Goal: Consume media (video, audio)

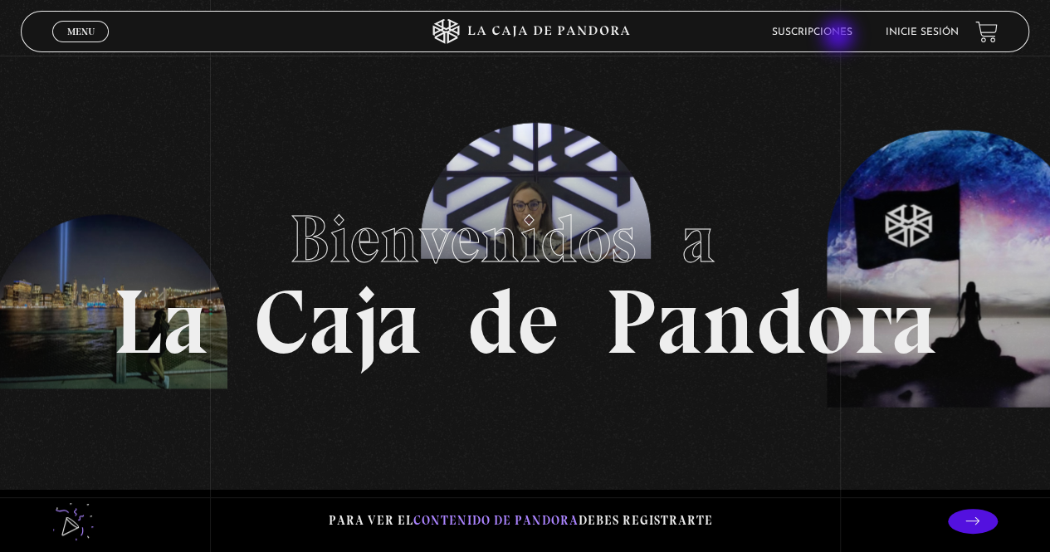
click at [840, 37] on link "Suscripciones" at bounding box center [812, 32] width 80 height 10
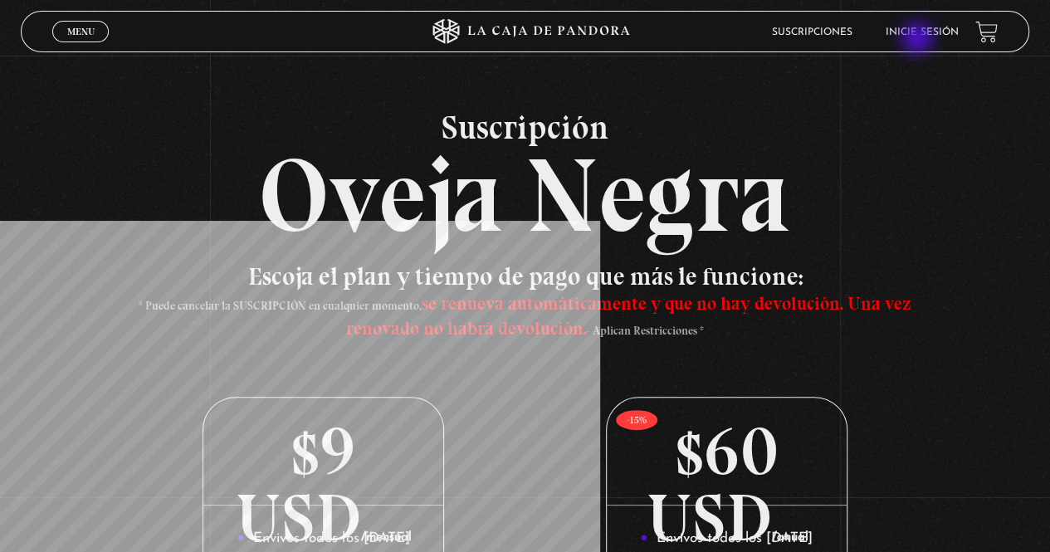
click at [919, 40] on li "Inicie sesión" at bounding box center [921, 32] width 73 height 26
click at [948, 27] on link "Inicie sesión" at bounding box center [921, 32] width 73 height 10
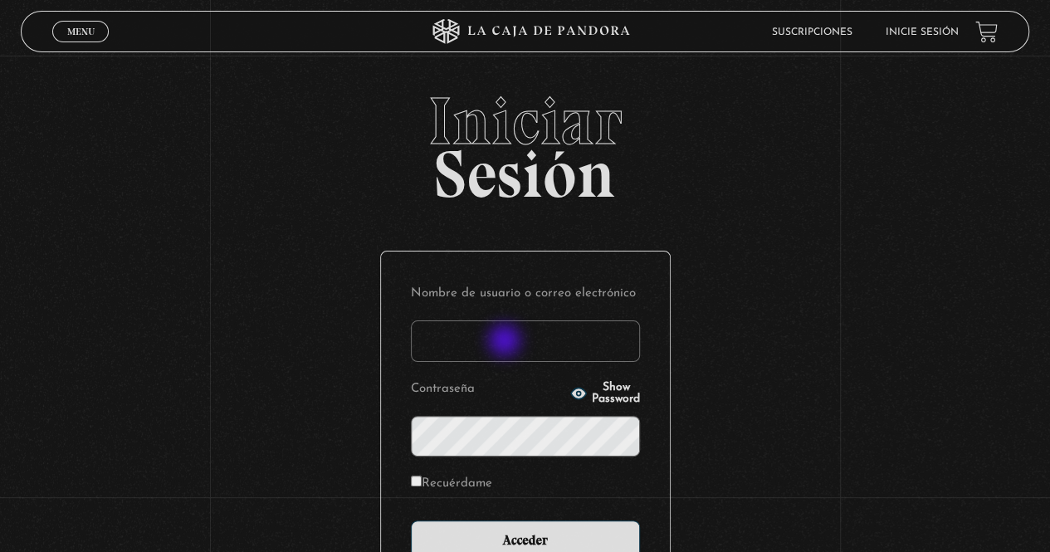
click at [506, 342] on input "Nombre de usuario o correo electrónico" at bounding box center [525, 340] width 229 height 41
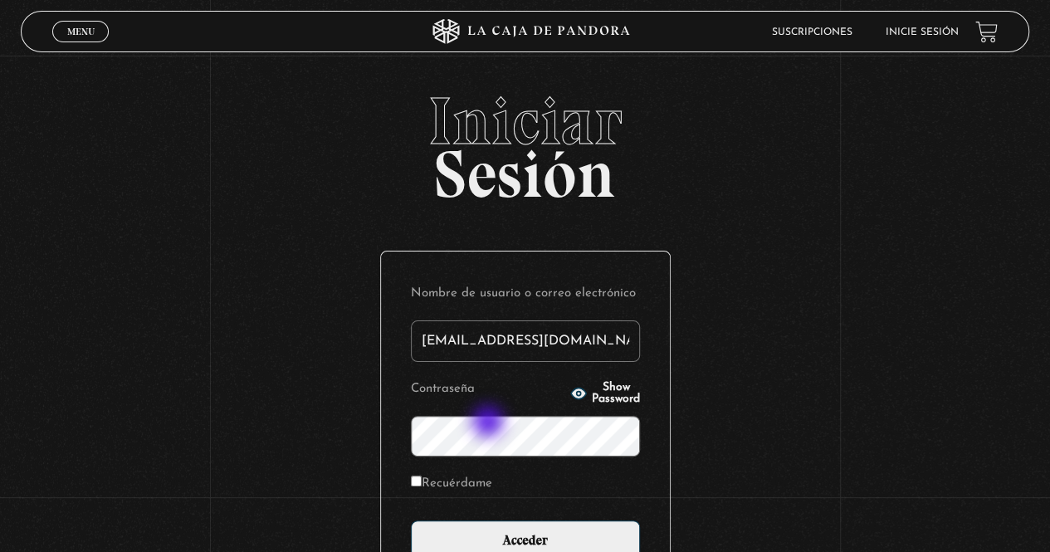
type input "prisnuar@gmail.com"
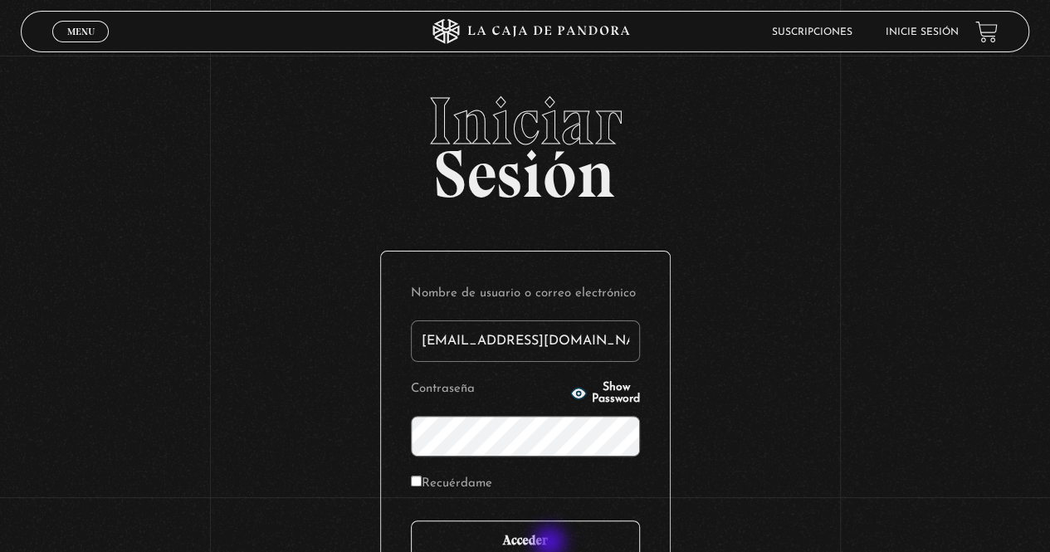
drag, startPoint x: 551, startPoint y: 544, endPoint x: 575, endPoint y: 525, distance: 30.2
click at [551, 546] on input "Acceder" at bounding box center [525, 540] width 229 height 41
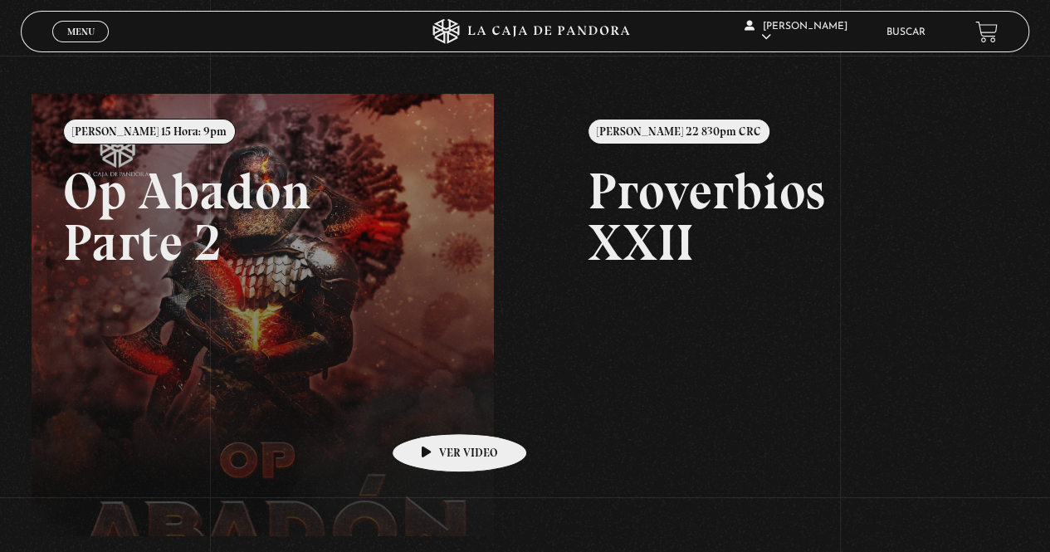
scroll to position [166, 0]
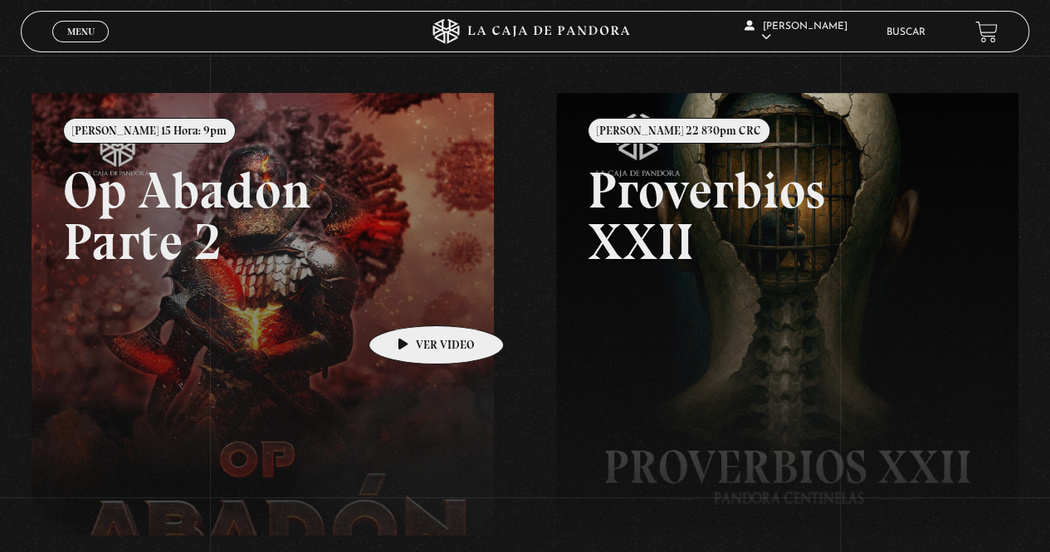
click at [410, 300] on link at bounding box center [557, 369] width 1050 height 552
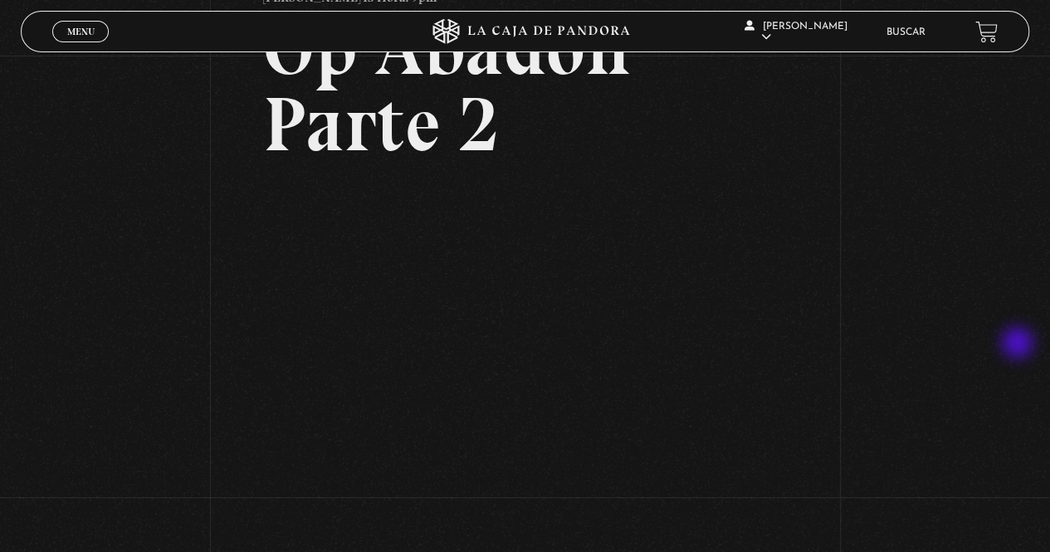
scroll to position [249, 0]
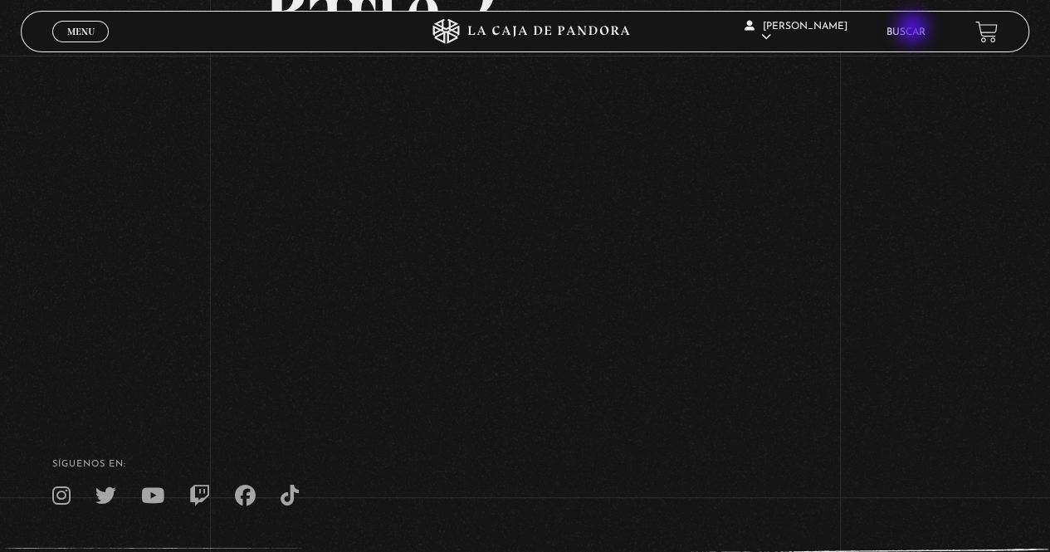
click at [914, 30] on link "Buscar" at bounding box center [905, 32] width 39 height 10
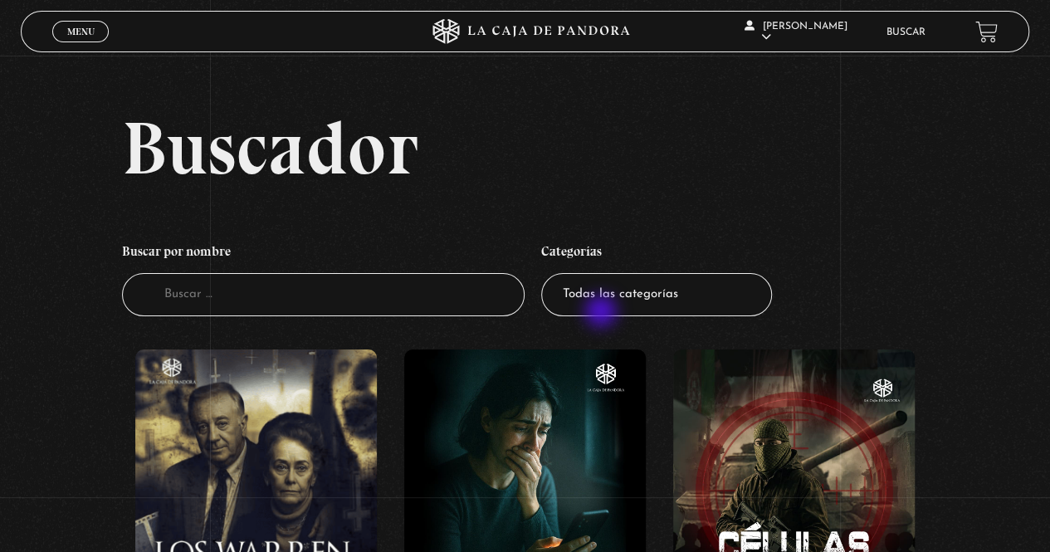
click at [602, 313] on select "Todas las categorías 11:11 Humanitario (1) Amo los Lunes (2) Análisis de series…" at bounding box center [656, 295] width 231 height 44
select select "centinelas"
click at [547, 273] on select "Todas las categorías 11:11 Humanitario (1) Amo los Lunes (2) Análisis de series…" at bounding box center [656, 295] width 231 height 44
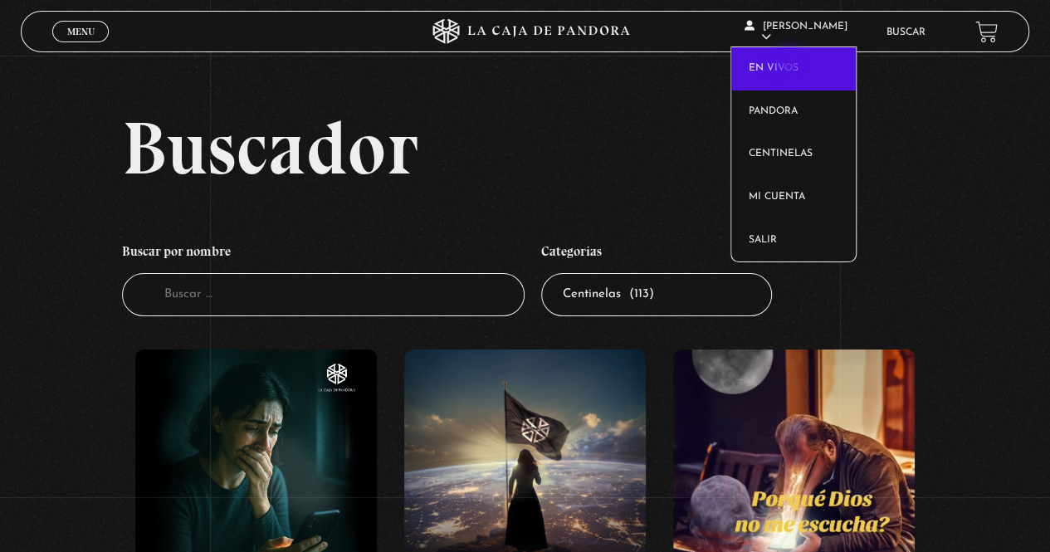
click at [794, 69] on link "En vivos" at bounding box center [793, 68] width 124 height 43
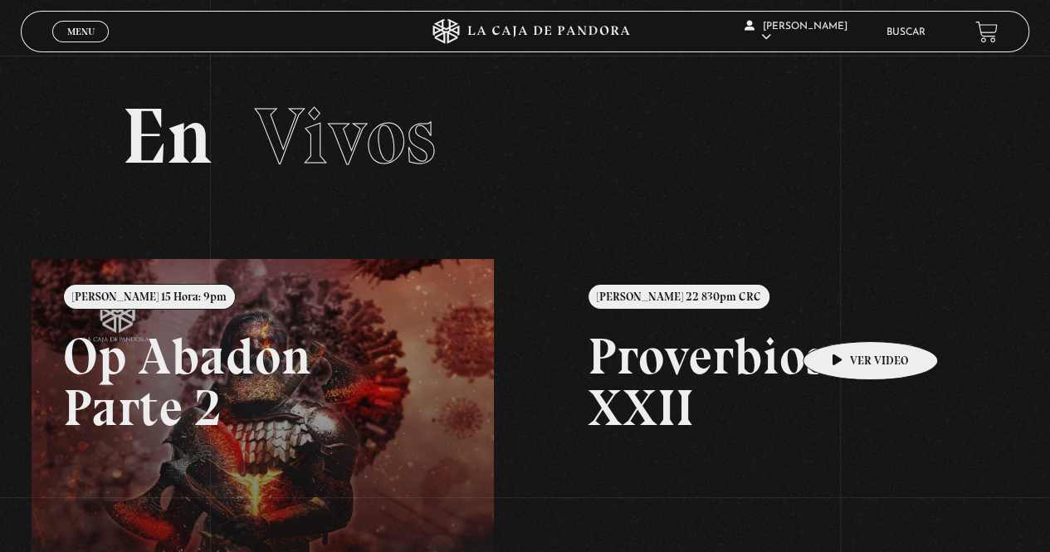
scroll to position [83, 0]
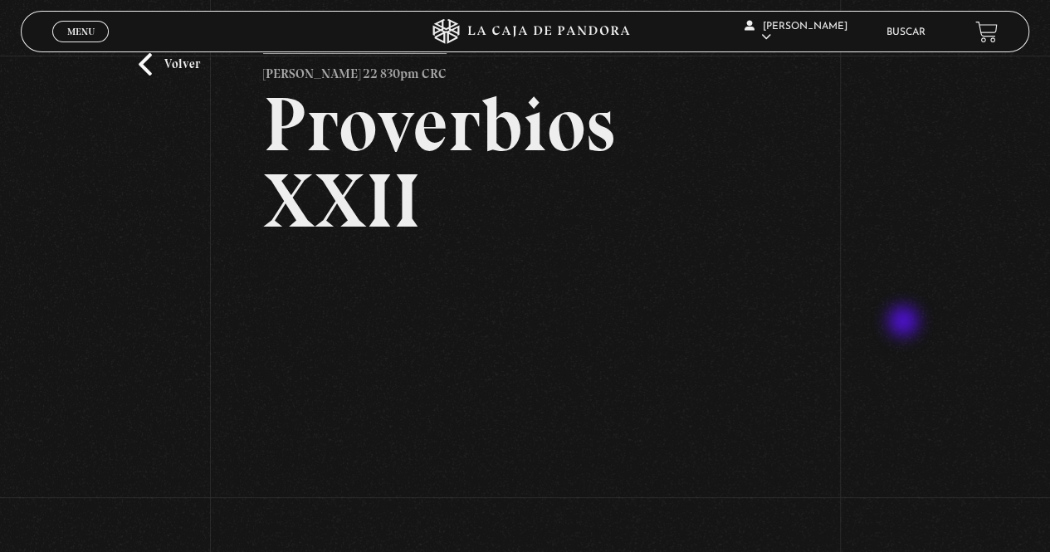
scroll to position [83, 0]
